Goal: Task Accomplishment & Management: Manage account settings

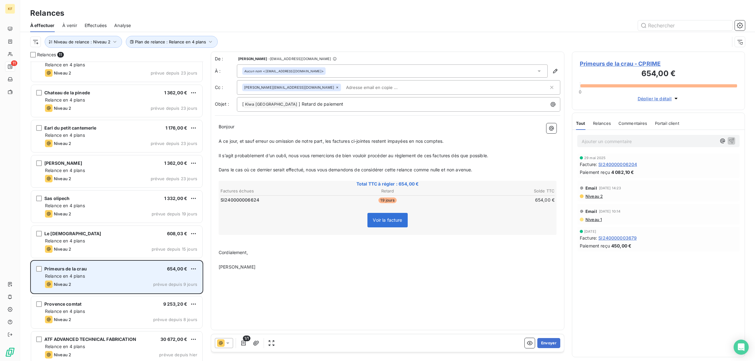
scroll to position [88, 0]
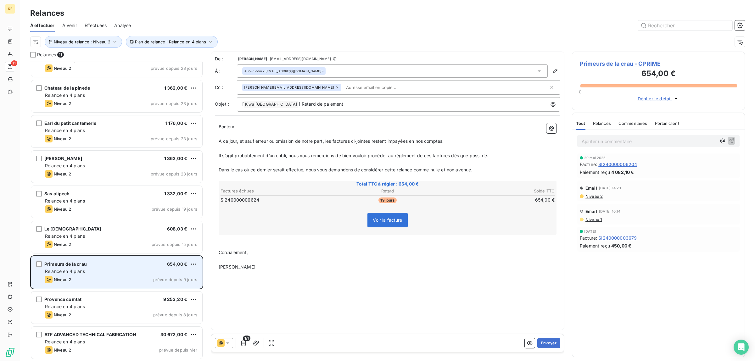
click at [110, 276] on div "Niveau 2 prévue depuis 9 jours" at bounding box center [121, 280] width 152 height 8
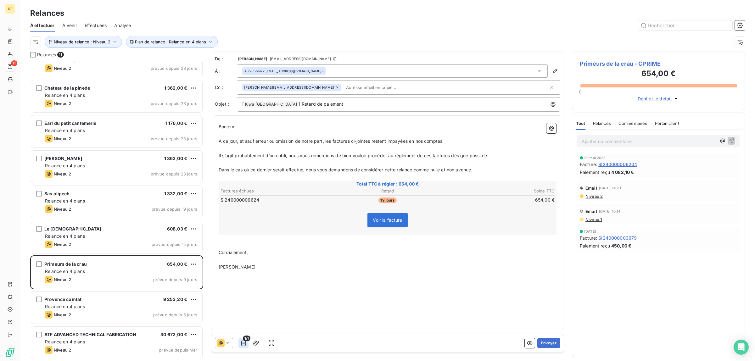
click at [245, 343] on icon "button" at bounding box center [243, 343] width 6 height 6
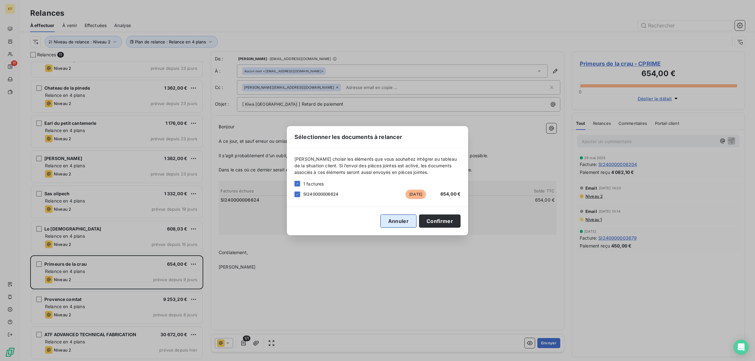
click at [397, 223] on button "Annuler" at bounding box center [398, 221] width 36 height 13
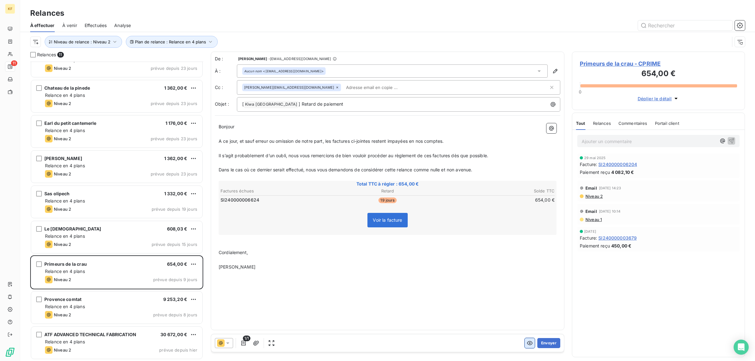
click at [531, 345] on icon "button" at bounding box center [530, 343] width 6 height 6
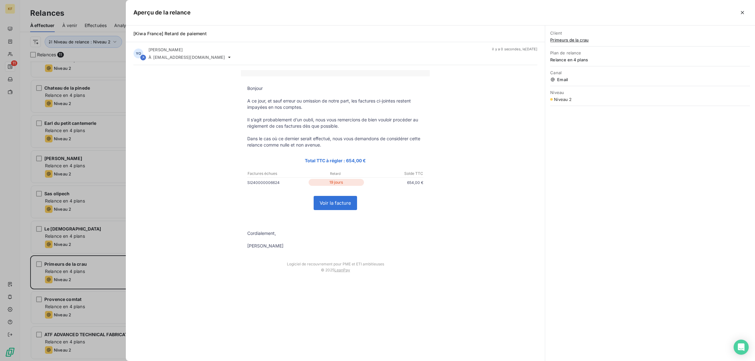
click at [329, 200] on link "Voir la facture" at bounding box center [335, 203] width 43 height 14
click at [35, 169] on div at bounding box center [377, 180] width 755 height 361
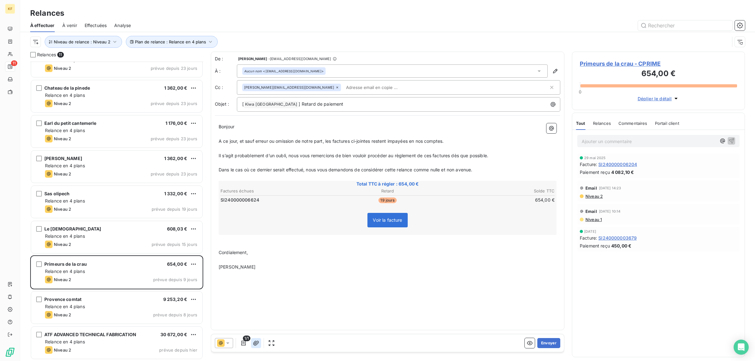
click at [257, 344] on icon "button" at bounding box center [256, 343] width 6 height 5
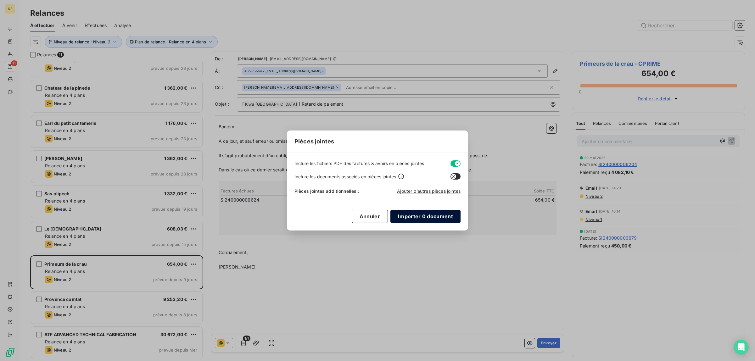
click at [432, 215] on button "Importer 0 document" at bounding box center [425, 216] width 70 height 13
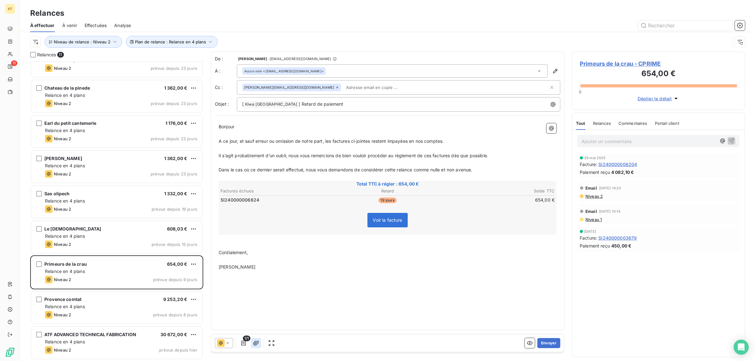
click at [258, 345] on icon "button" at bounding box center [256, 343] width 6 height 6
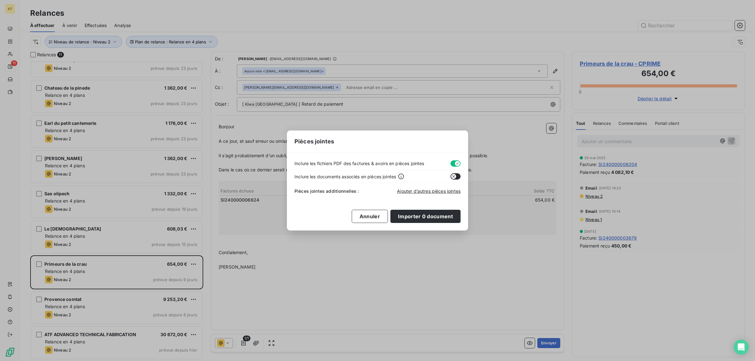
click at [429, 187] on div "Pièces jointes additionnelles : Ajouter d’autres pièces jointes" at bounding box center [377, 190] width 166 height 14
click at [430, 192] on span "Ajouter d’autres pièces jointes" at bounding box center [429, 190] width 64 height 5
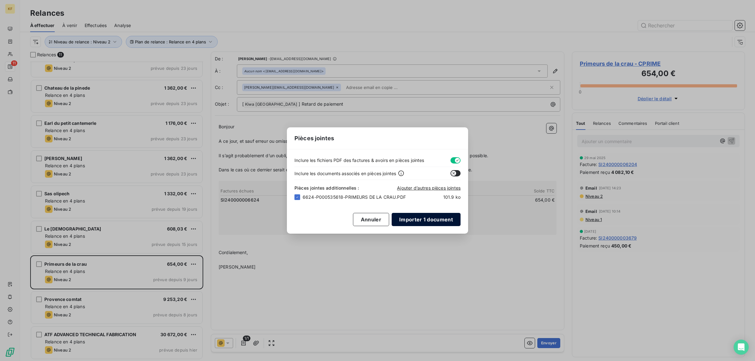
click at [434, 220] on button "Importer 1 document" at bounding box center [426, 219] width 69 height 13
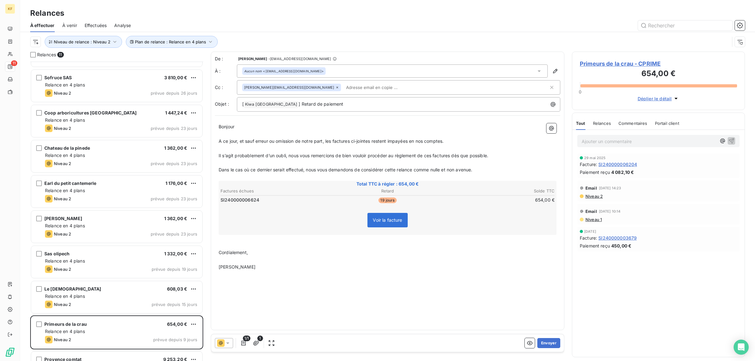
scroll to position [0, 0]
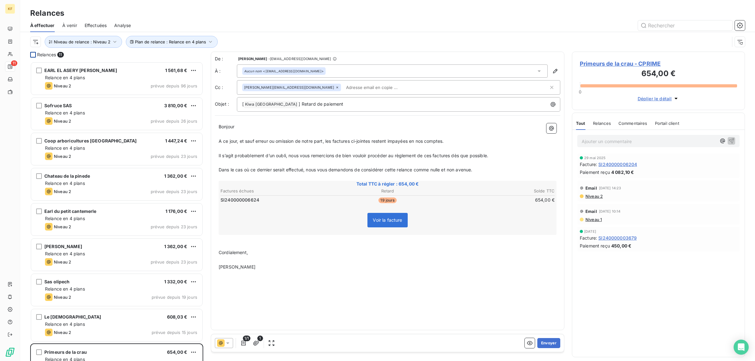
click at [35, 56] on div at bounding box center [33, 55] width 6 height 6
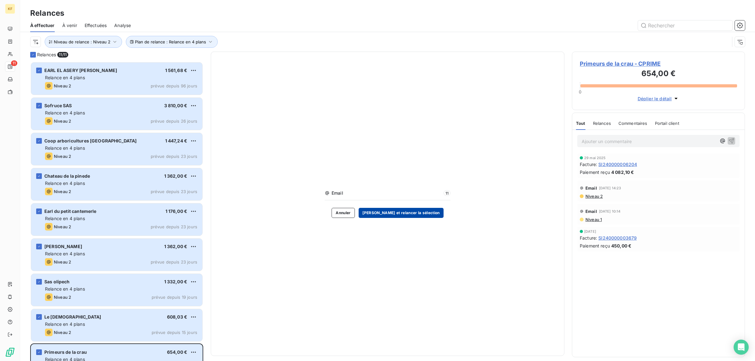
click at [396, 214] on button "[PERSON_NAME] et relancer la sélection" at bounding box center [401, 213] width 85 height 10
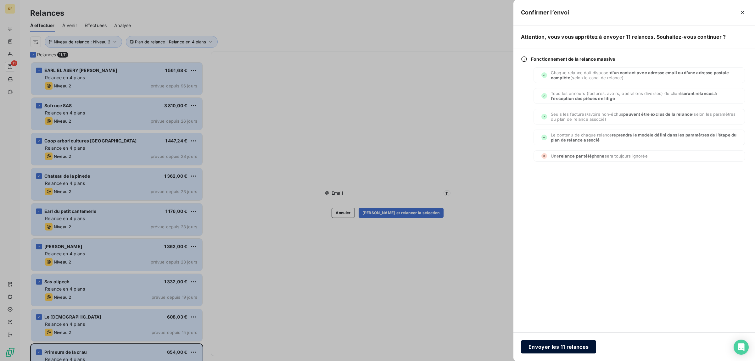
click at [560, 348] on button "Envoyer les 11 relances" at bounding box center [558, 346] width 75 height 13
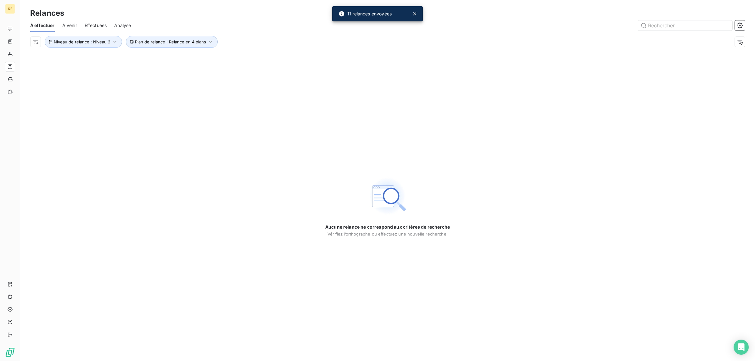
click at [102, 35] on div "Plan de relance : Relance en 4 plans Niveau de relance : Niveau 2" at bounding box center [387, 42] width 715 height 20
click at [104, 39] on span "Niveau de relance : Niveau 2" at bounding box center [82, 41] width 57 height 5
click at [174, 58] on div "Niveau 2" at bounding box center [176, 58] width 91 height 13
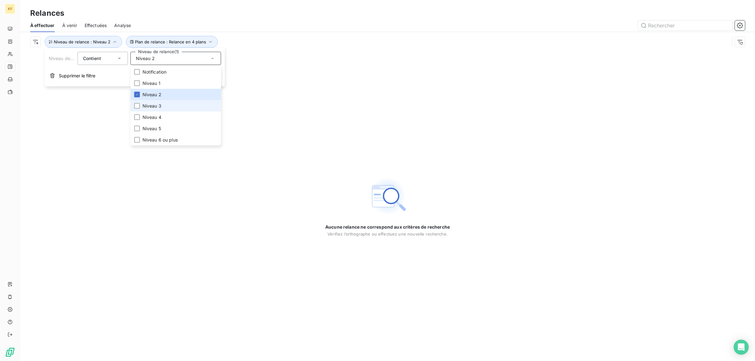
click at [157, 104] on span "Niveau 3" at bounding box center [151, 106] width 19 height 6
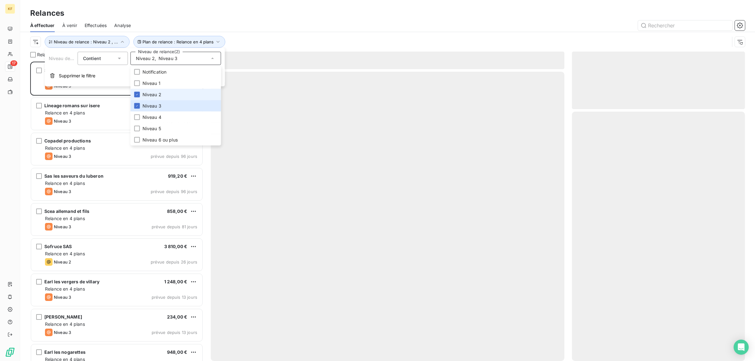
scroll to position [293, 167]
click at [153, 92] on span "Niveau 2" at bounding box center [151, 95] width 19 height 6
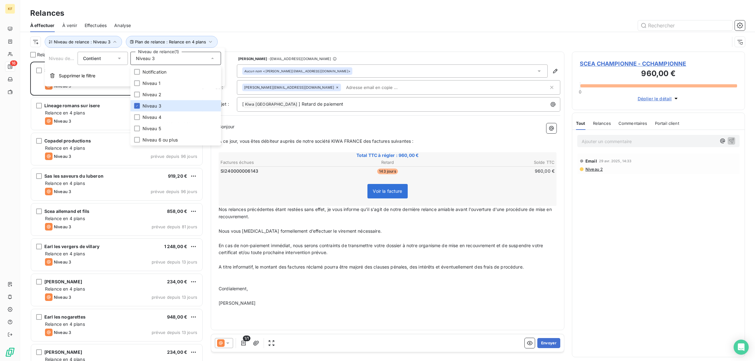
drag, startPoint x: 413, startPoint y: 298, endPoint x: 413, endPoint y: 293, distance: 4.7
click at [412, 298] on p "﻿" at bounding box center [388, 296] width 338 height 7
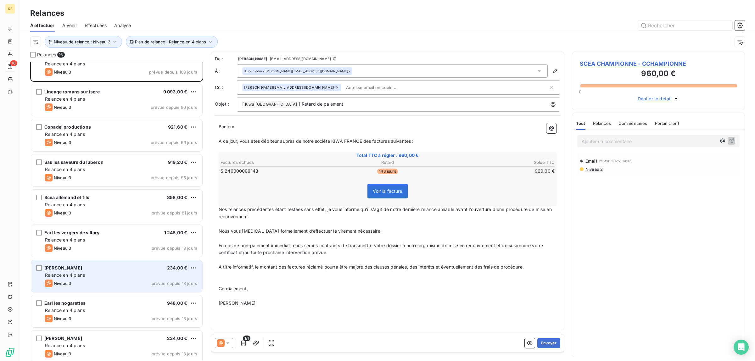
scroll to position [0, 0]
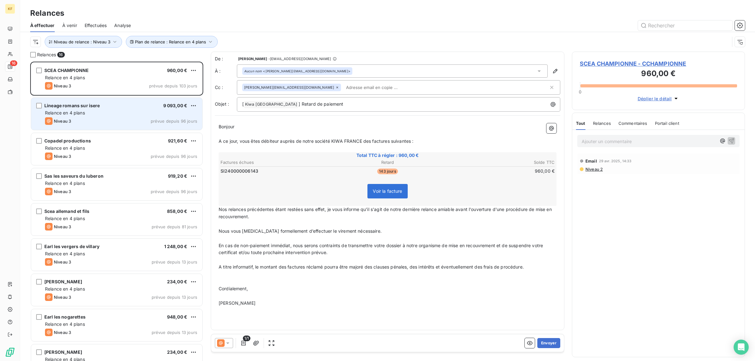
click at [121, 113] on div "Relance en 4 plans" at bounding box center [121, 113] width 152 height 6
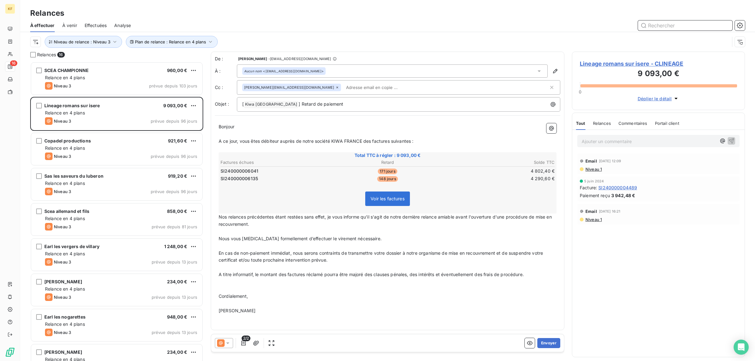
click at [689, 25] on input "text" at bounding box center [685, 25] width 94 height 10
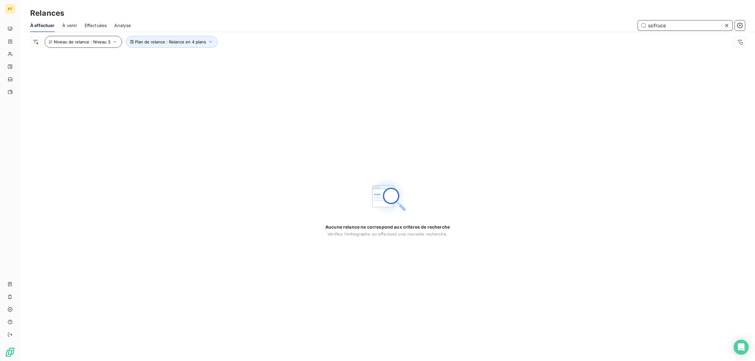
type input "sofruce"
click at [98, 36] on button "Niveau de relance : Niveau 3" at bounding box center [83, 42] width 77 height 12
click at [174, 59] on div "Niveau 3" at bounding box center [176, 58] width 91 height 13
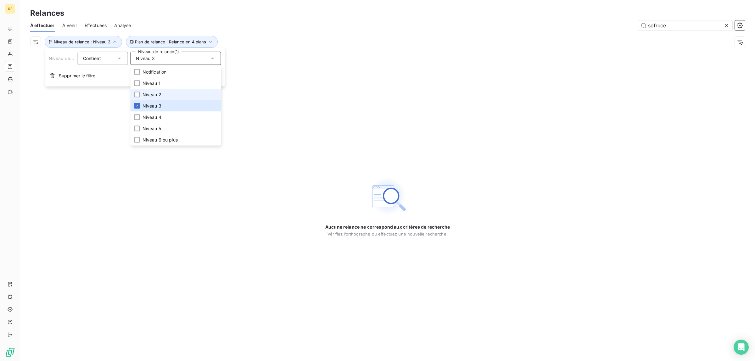
click at [154, 94] on span "Niveau 2" at bounding box center [151, 95] width 19 height 6
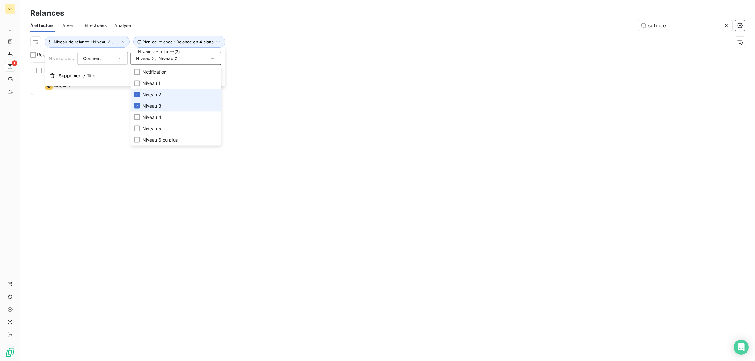
scroll to position [293, 167]
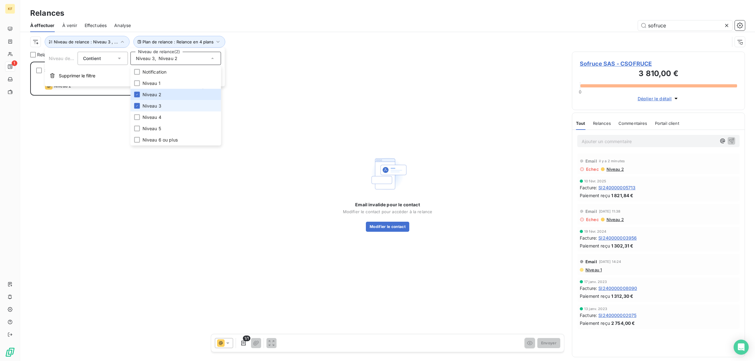
click at [145, 106] on span "Niveau 3" at bounding box center [151, 106] width 19 height 6
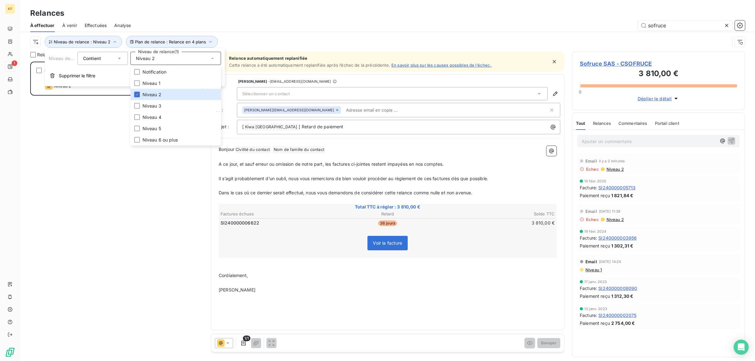
click at [119, 221] on div "Sofruce SAS 3 810,00 € Relance en 4 plans Niveau 2 prévue depuis 26 jours" at bounding box center [116, 211] width 173 height 299
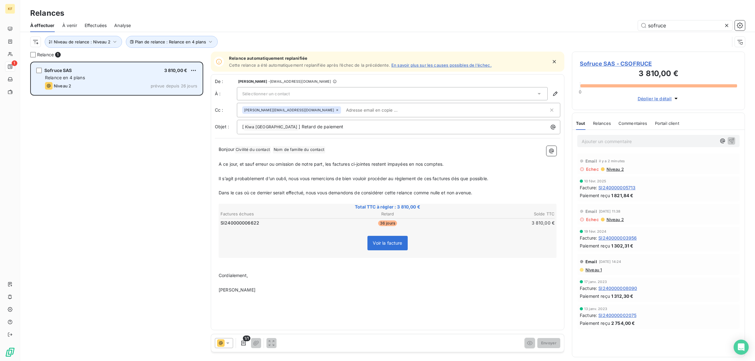
click at [134, 70] on div "Sofruce SAS 3 810,00 €" at bounding box center [121, 71] width 152 height 6
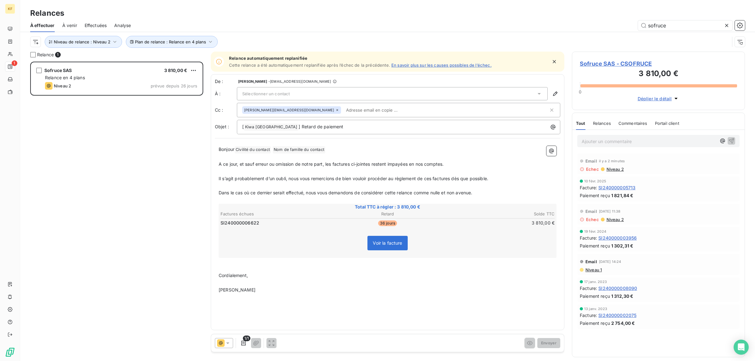
click at [624, 63] on span "Sofruce SAS - CSOFRUCE" at bounding box center [658, 63] width 157 height 8
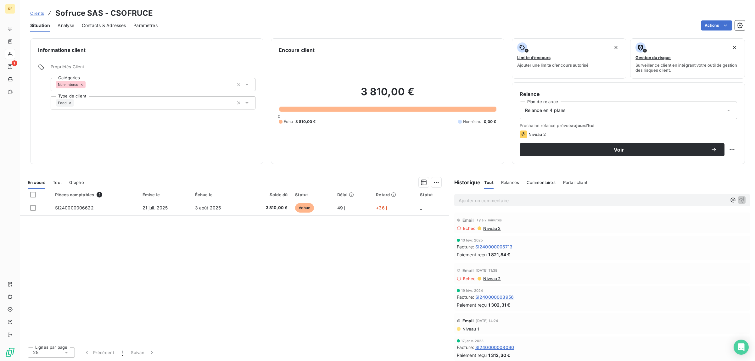
click at [101, 28] on span "Contacts & Adresses" at bounding box center [104, 25] width 44 height 6
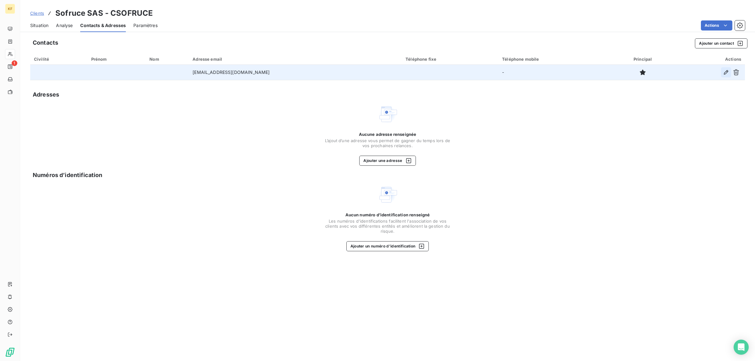
click at [728, 73] on icon "button" at bounding box center [726, 72] width 6 height 6
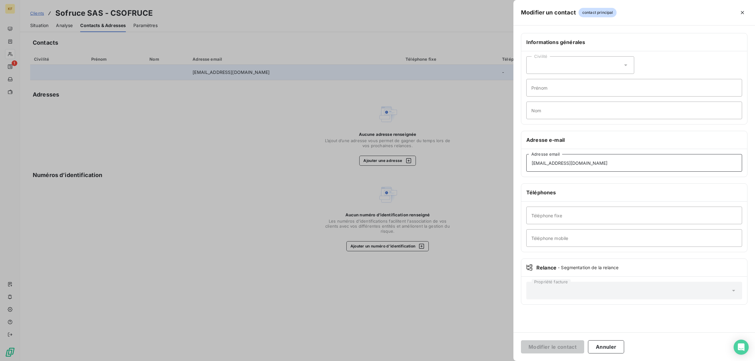
drag, startPoint x: 592, startPoint y: 164, endPoint x: 404, endPoint y: 164, distance: 187.1
click at [404, 361] on div "Modifier un contact contact principal Informations générales Civilité Prénom No…" at bounding box center [377, 361] width 755 height 0
paste input "[PERSON_NAME].breuil"
type input "[PERSON_NAME][EMAIL_ADDRESS][DOMAIN_NAME]"
click at [561, 343] on button "Modifier le contact" at bounding box center [552, 346] width 63 height 13
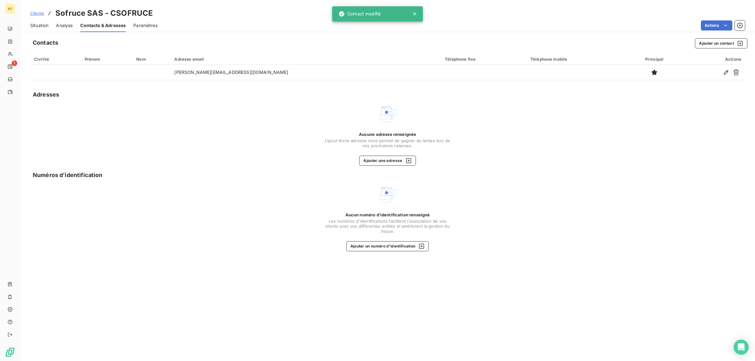
click at [37, 27] on span "Situation" at bounding box center [39, 25] width 18 height 6
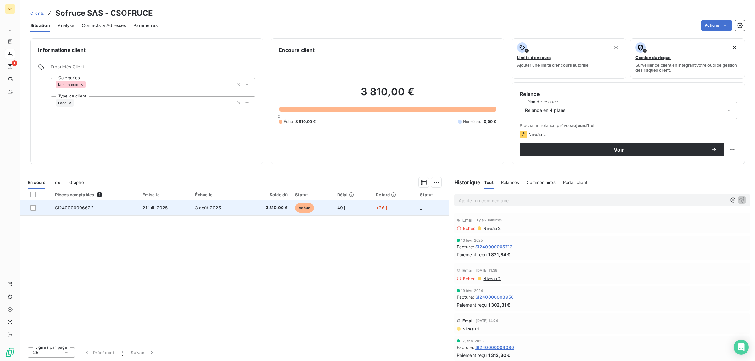
click at [188, 203] on td "21 juil. 2025" at bounding box center [165, 207] width 53 height 15
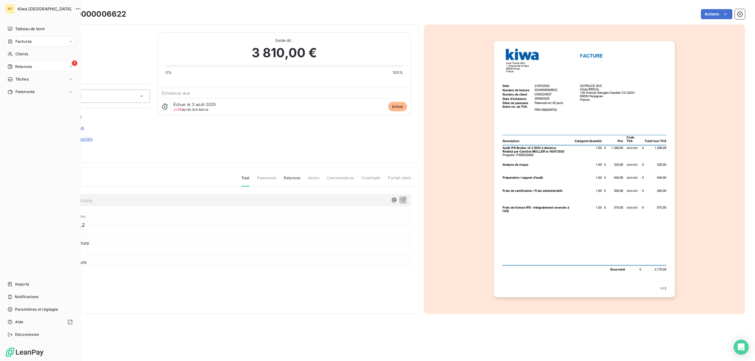
click at [13, 64] on div "Relances" at bounding box center [20, 67] width 24 height 6
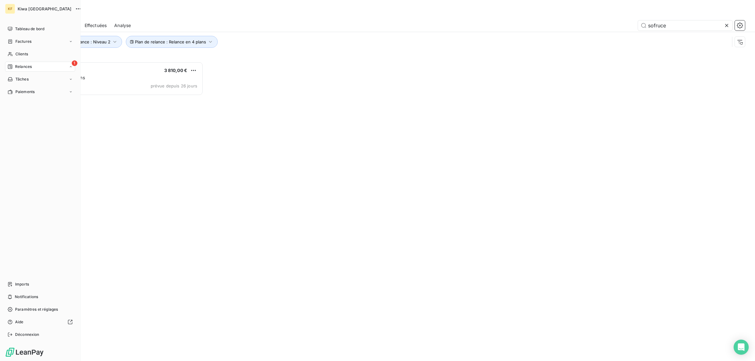
scroll to position [293, 167]
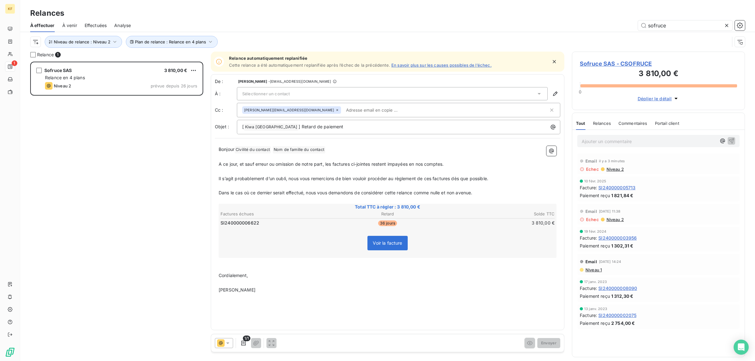
click at [362, 314] on div "De : [PERSON_NAME] - [EMAIL_ADDRESS][DOMAIN_NAME] À : Sélectionner un contact C…" at bounding box center [388, 202] width 354 height 256
click at [317, 139] on div "De : [PERSON_NAME] - [EMAIL_ADDRESS][DOMAIN_NAME] À : Sélectionner un contact C…" at bounding box center [388, 202] width 354 height 256
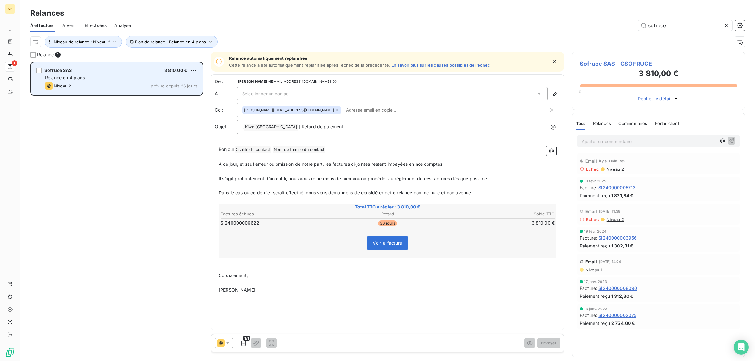
click at [125, 76] on div "Relance en 4 plans" at bounding box center [121, 78] width 152 height 6
click at [40, 70] on div "grid" at bounding box center [39, 71] width 6 height 6
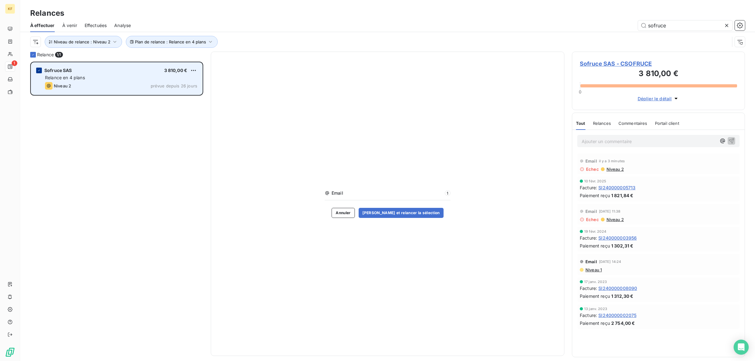
click at [38, 71] on icon "grid" at bounding box center [39, 71] width 4 height 4
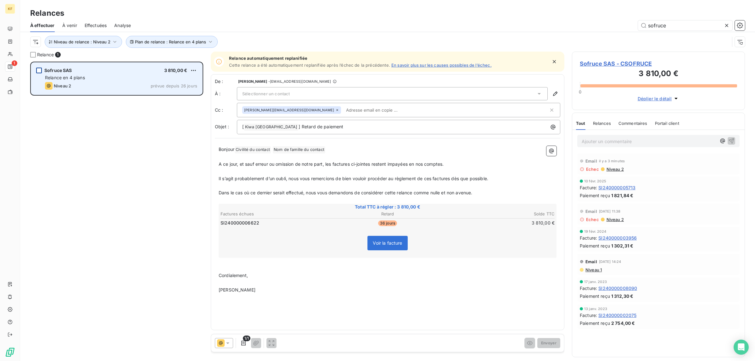
click at [499, 327] on div "De : [PERSON_NAME] - [EMAIL_ADDRESS][DOMAIN_NAME] À : Sélectionner un contact C…" at bounding box center [388, 202] width 354 height 256
click at [388, 240] on span "Voir la facture" at bounding box center [387, 242] width 29 height 5
